Goal: Information Seeking & Learning: Learn about a topic

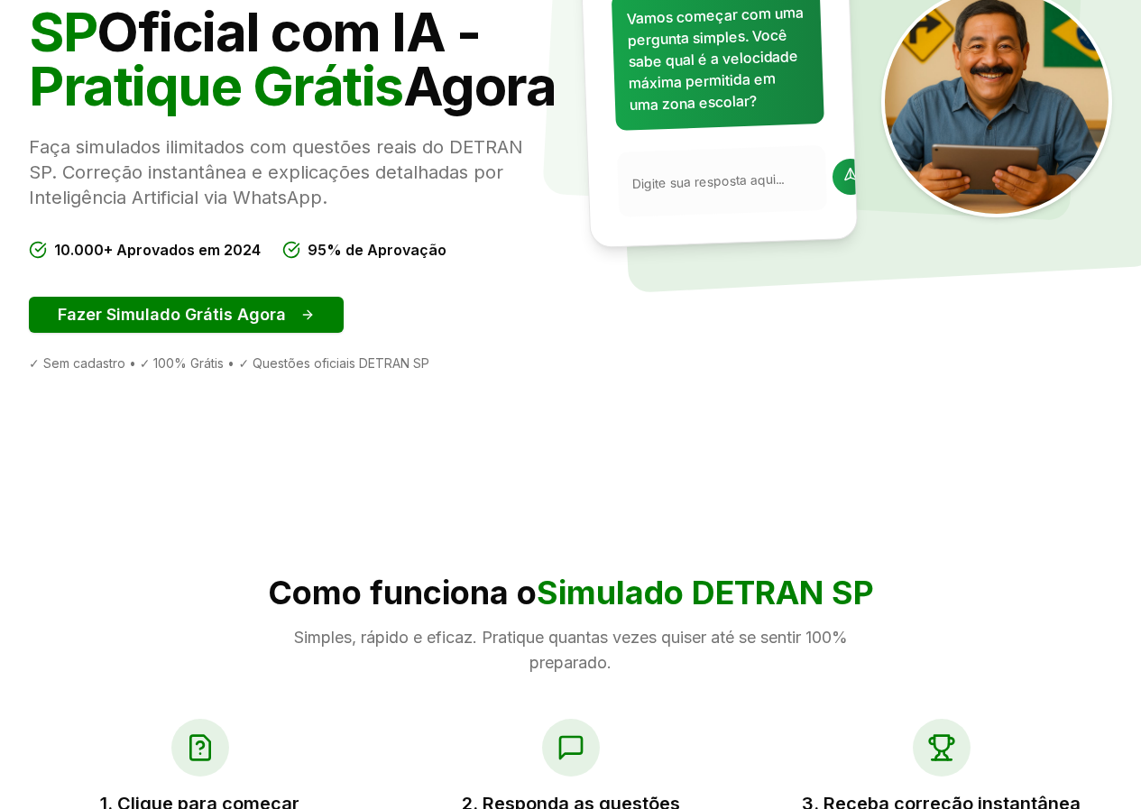
scroll to position [451, 0]
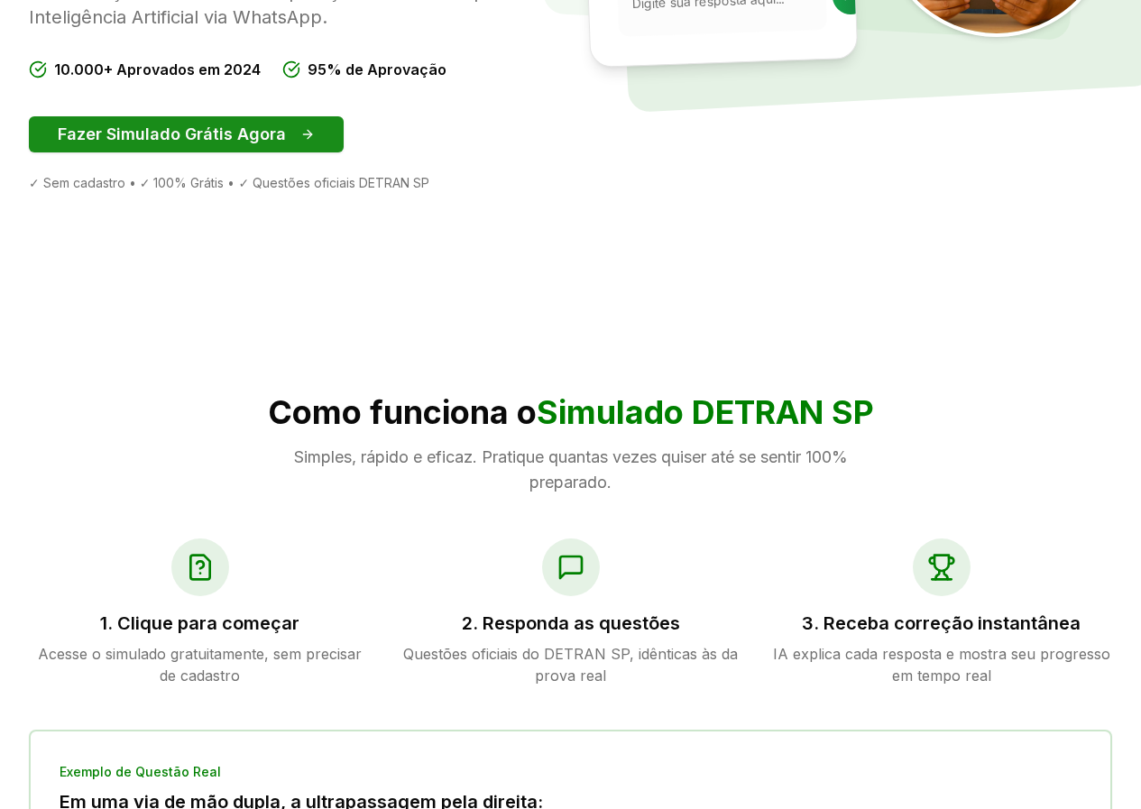
click at [261, 152] on button "Fazer Simulado Grátis Agora" at bounding box center [186, 134] width 315 height 36
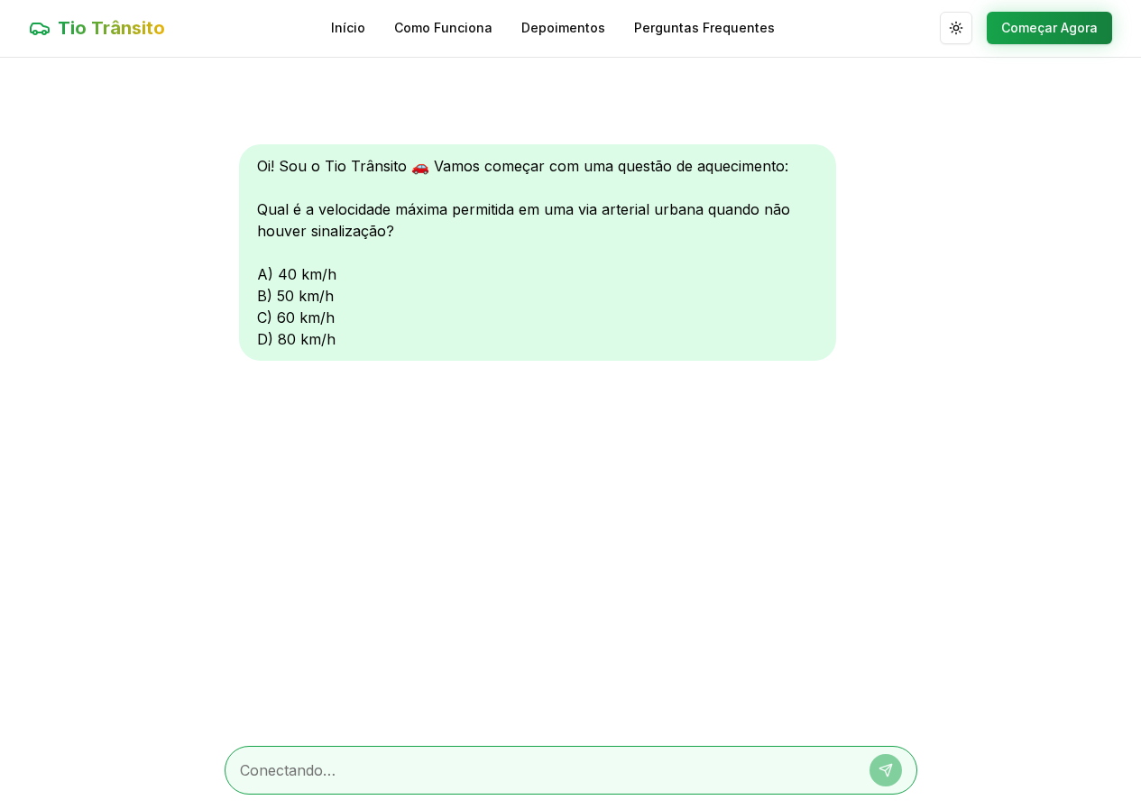
scroll to position [1, 0]
click at [251, 319] on div "Oi! Sou o Tio Trânsito 🚗 Vamos começar com uma questão de aquecimento: Qual é a…" at bounding box center [537, 252] width 597 height 217
click at [254, 316] on div "Oi! Sou o Tio Trânsito 🚗 Vamos começar com uma questão de aquecimento: Qual é a…" at bounding box center [537, 252] width 597 height 217
click at [342, 313] on div "Oi! Sou o Tio Trânsito 🚗 Vamos começar com uma questão de aquecimento: Qual é a…" at bounding box center [537, 252] width 597 height 217
click at [266, 319] on div "Oi! Sou o Tio Trânsito 🚗 Vamos começar com uma questão de aquecimento: Qual é a…" at bounding box center [537, 252] width 597 height 217
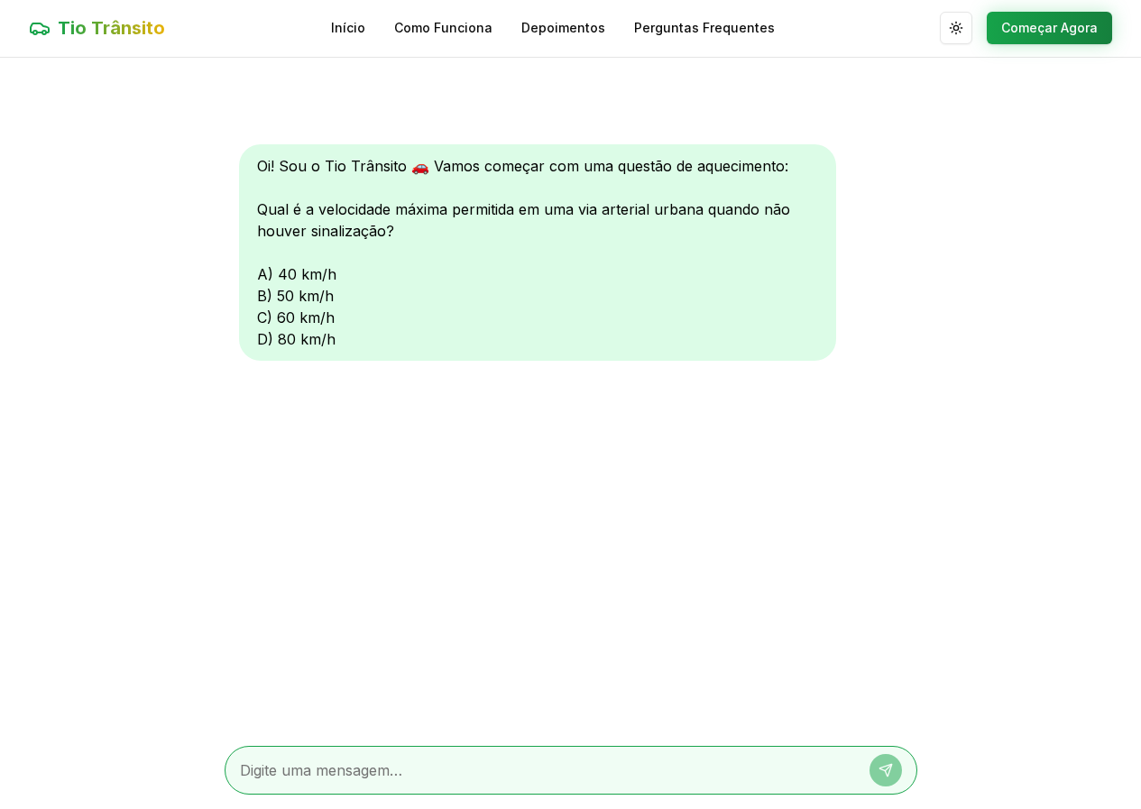
click at [247, 319] on div "Oi! Sou o Tio Trânsito 🚗 Vamos começar com uma questão de aquecimento: Qual é a…" at bounding box center [537, 252] width 597 height 217
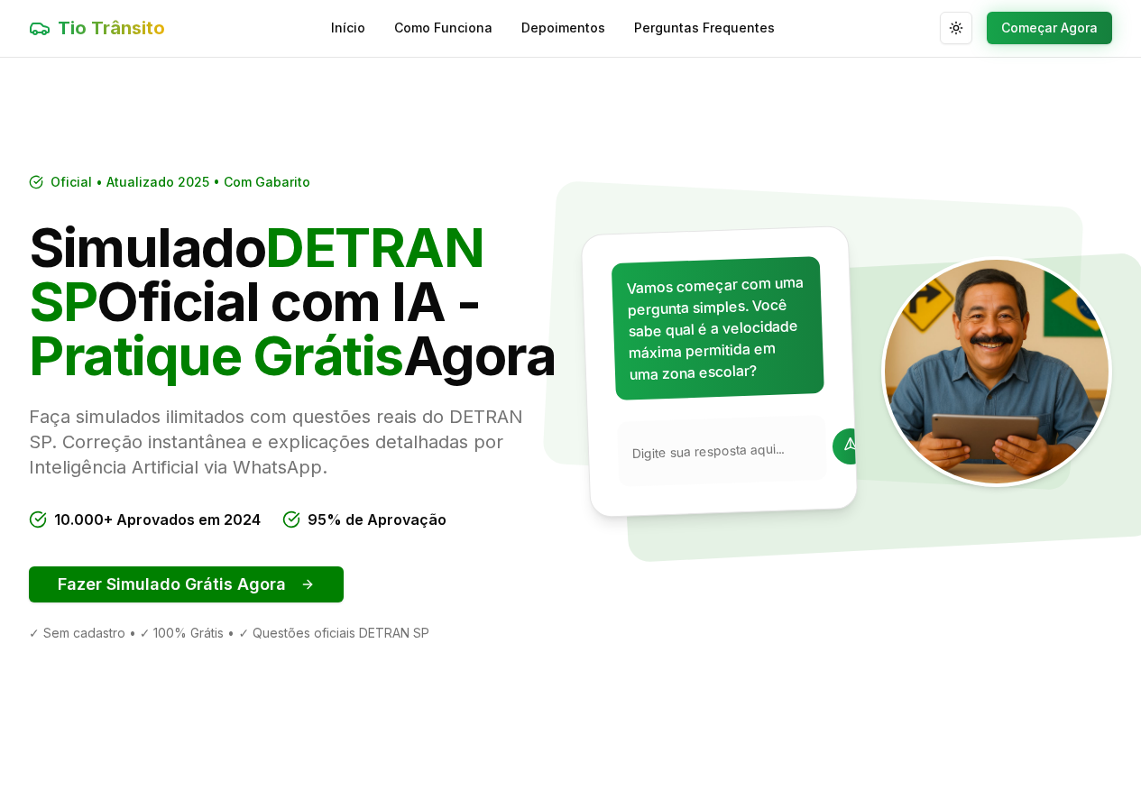
scroll to position [451, 0]
